Goal: Information Seeking & Learning: Learn about a topic

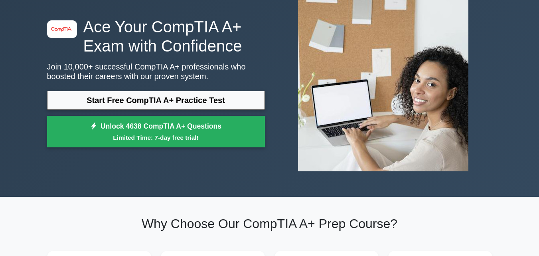
scroll to position [54, 0]
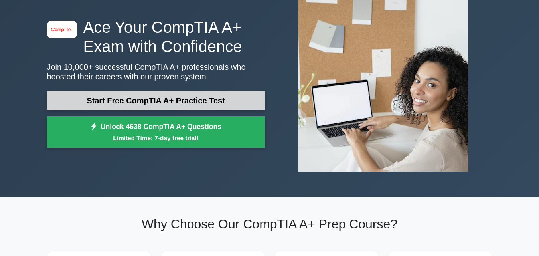
click at [123, 91] on link "Start Free CompTIA A+ Practice Test" at bounding box center [156, 100] width 218 height 19
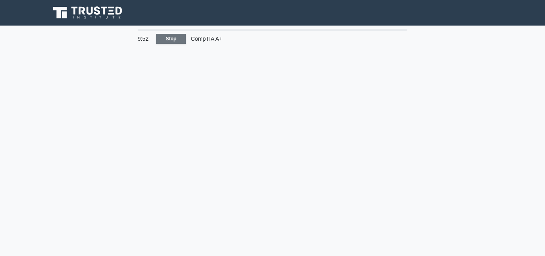
click at [170, 34] on link "Stop" at bounding box center [171, 39] width 30 height 10
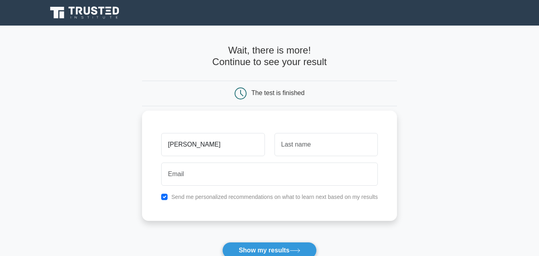
click at [171, 142] on input "[PERSON_NAME]" at bounding box center [212, 144] width 103 height 23
type input "Joseph"
click at [288, 151] on input "text" at bounding box center [325, 144] width 103 height 23
type input "Stephenson"
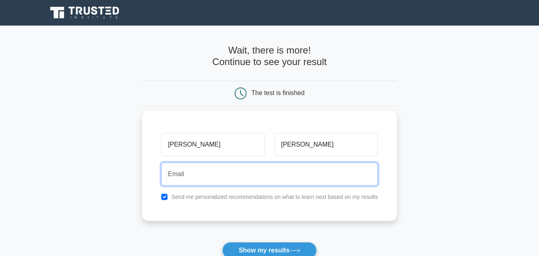
click at [289, 171] on input "email" at bounding box center [269, 173] width 216 height 23
type input "2000080613@fcstu.org"
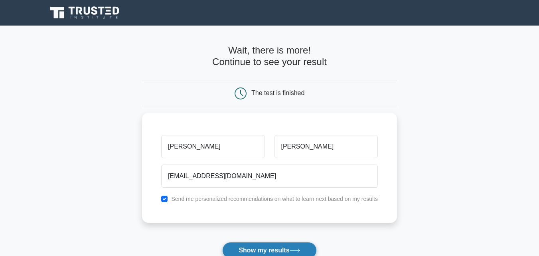
click at [256, 242] on button "Show my results" at bounding box center [269, 250] width 94 height 17
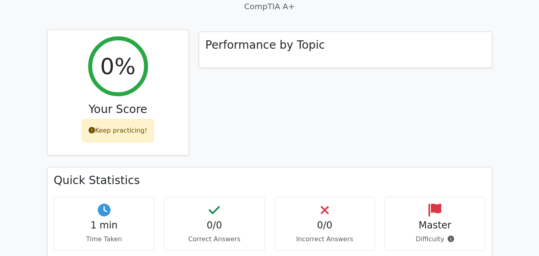
scroll to position [283, 0]
click at [135, 118] on div "Keep practicing!" at bounding box center [118, 129] width 72 height 23
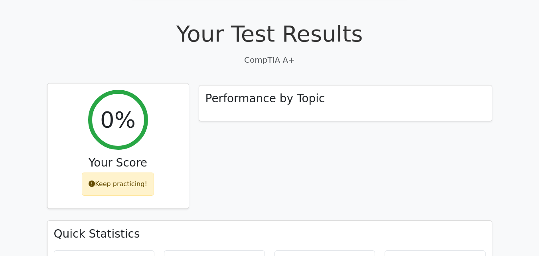
scroll to position [229, 0]
click at [135, 90] on div "0%" at bounding box center [118, 120] width 60 height 60
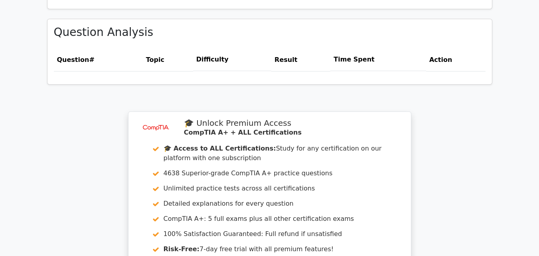
scroll to position [537, 0]
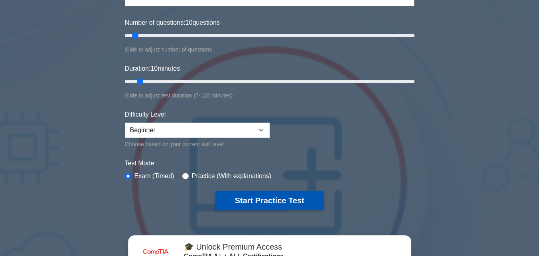
scroll to position [99, 0]
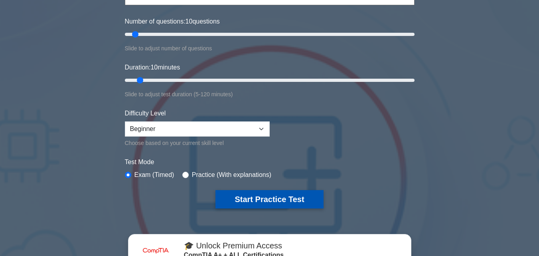
click at [242, 192] on button "Start Practice Test" at bounding box center [269, 199] width 108 height 18
